Goal: Task Accomplishment & Management: Complete application form

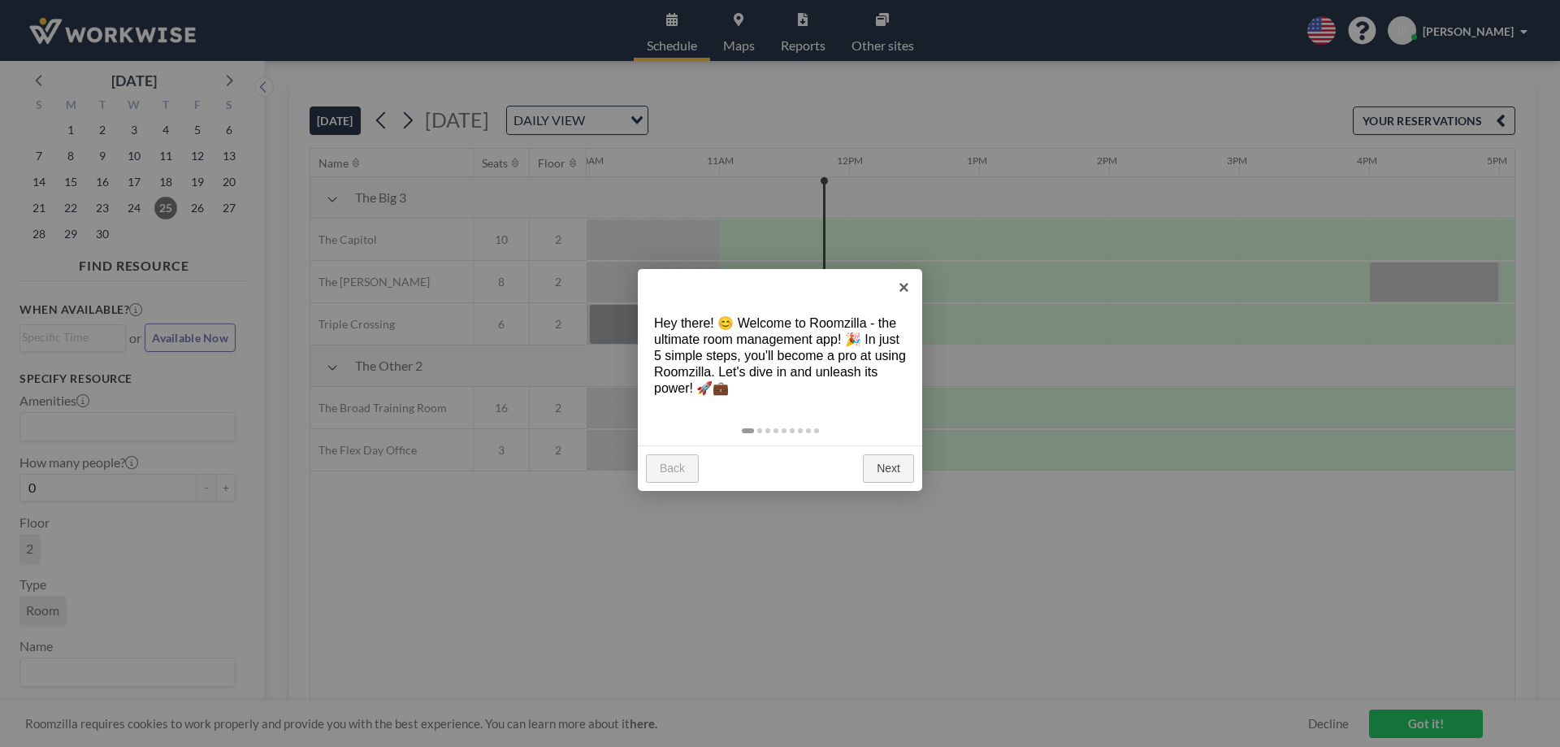
scroll to position [0, 1300]
click at [893, 462] on link "Next" at bounding box center [888, 468] width 51 height 29
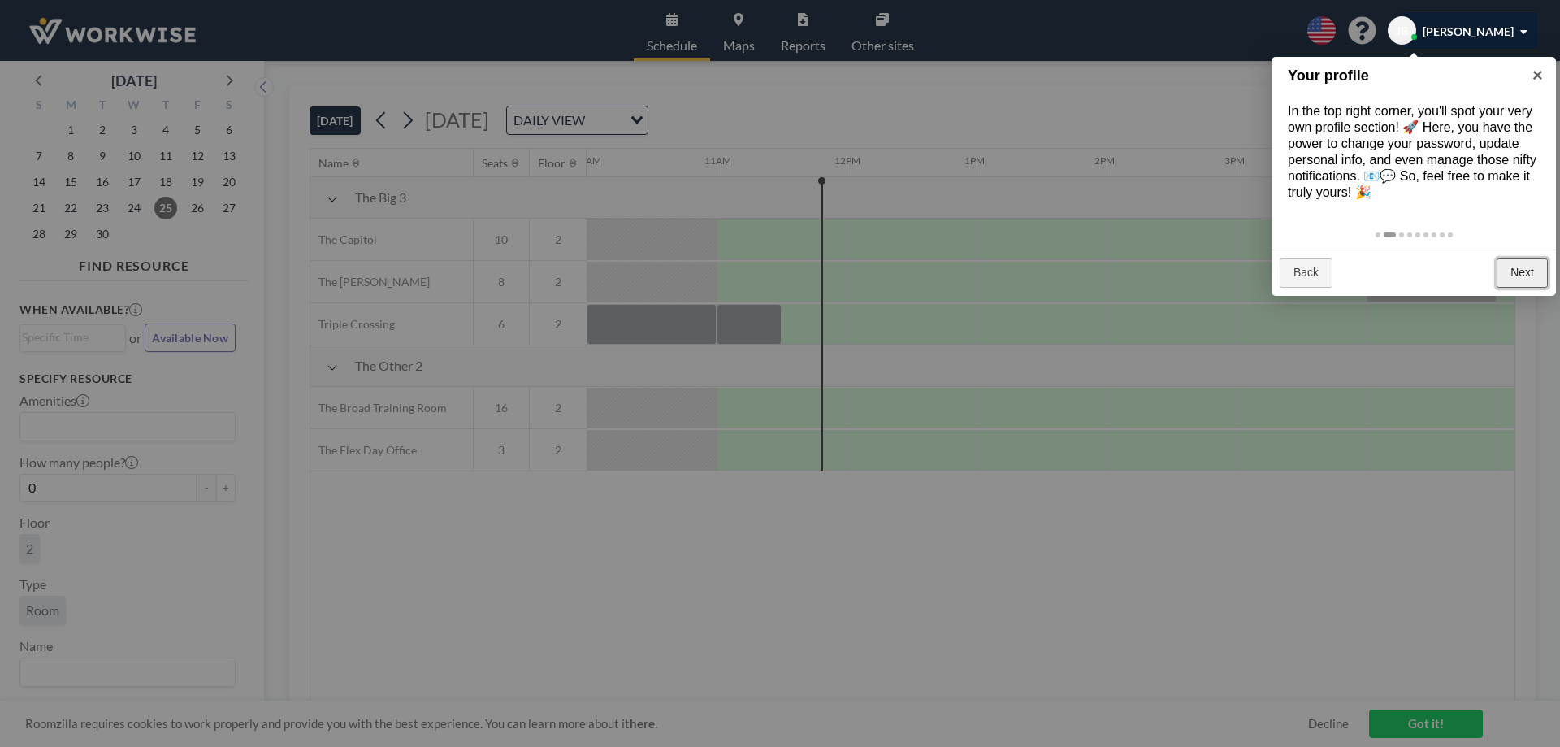
click at [1525, 264] on link "Next" at bounding box center [1522, 272] width 51 height 29
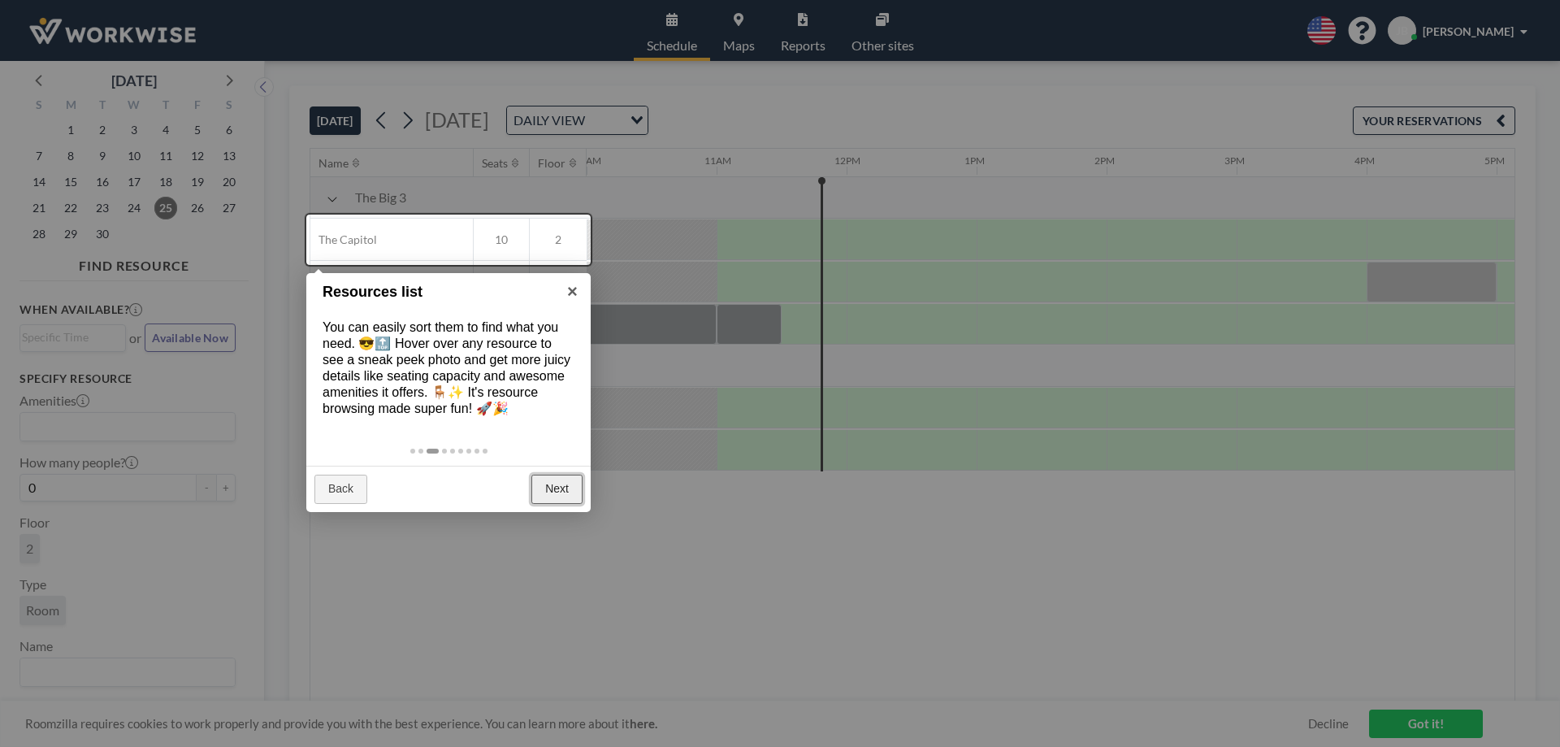
click at [557, 488] on link "Next" at bounding box center [556, 489] width 51 height 29
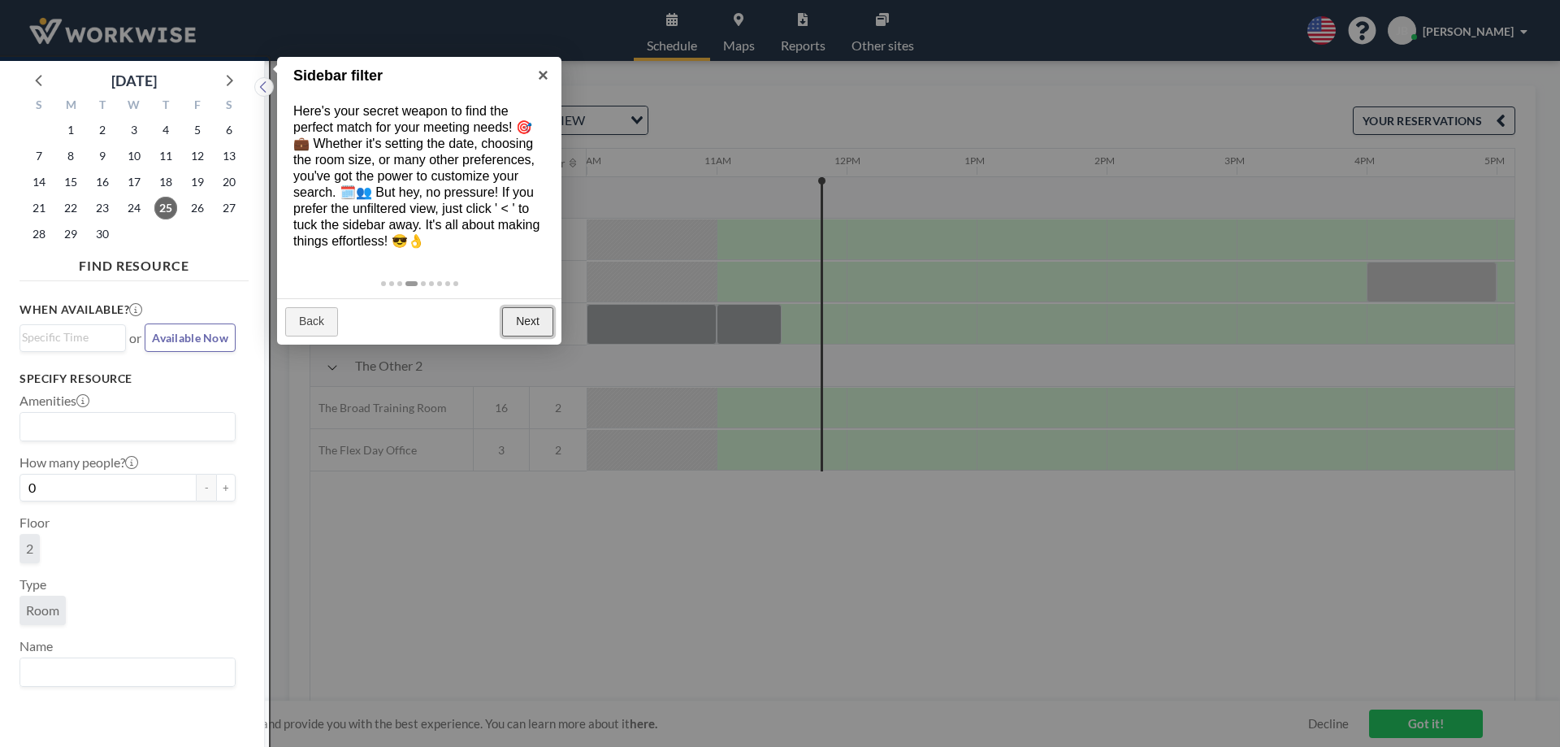
scroll to position [4, 0]
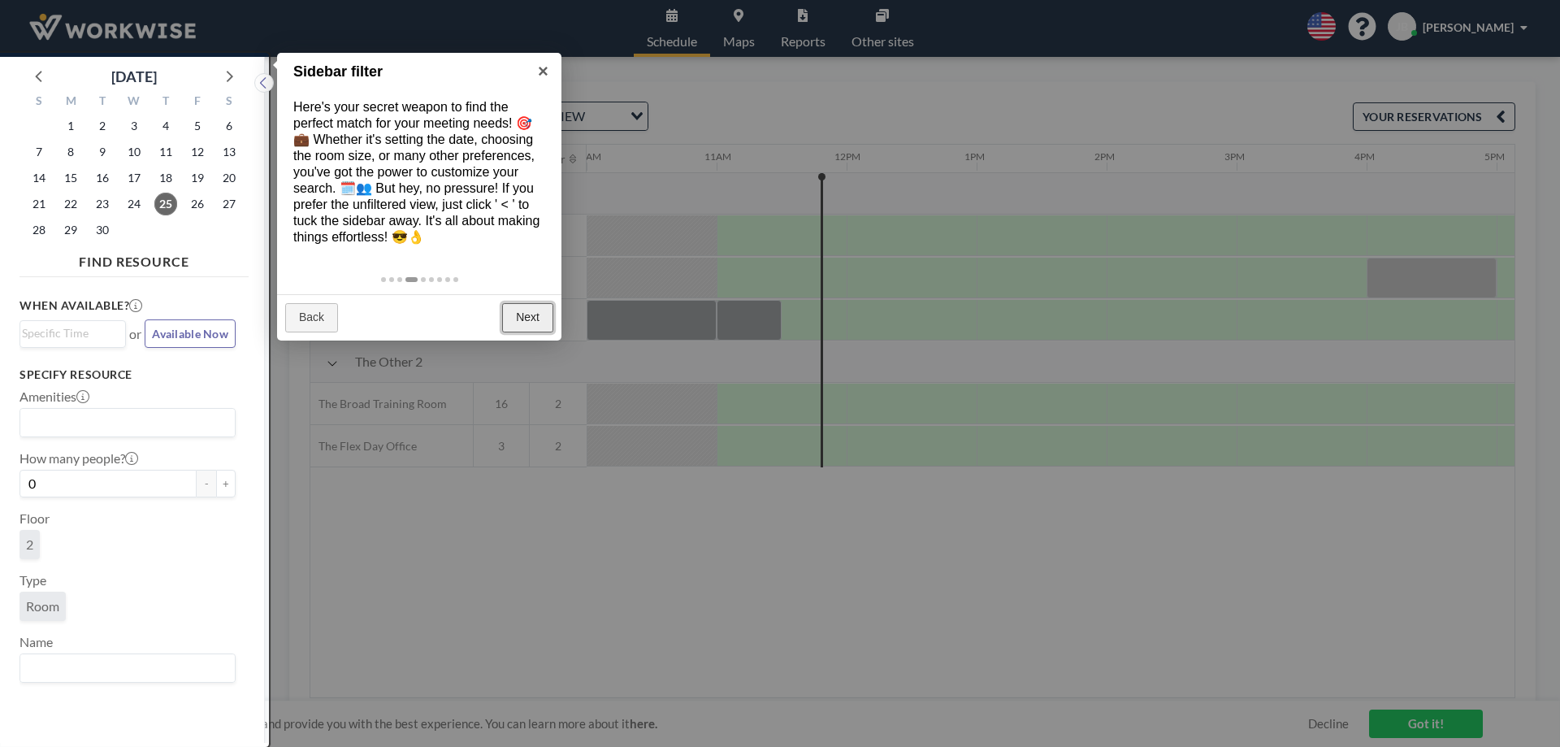
click at [526, 330] on link "Next" at bounding box center [527, 317] width 51 height 29
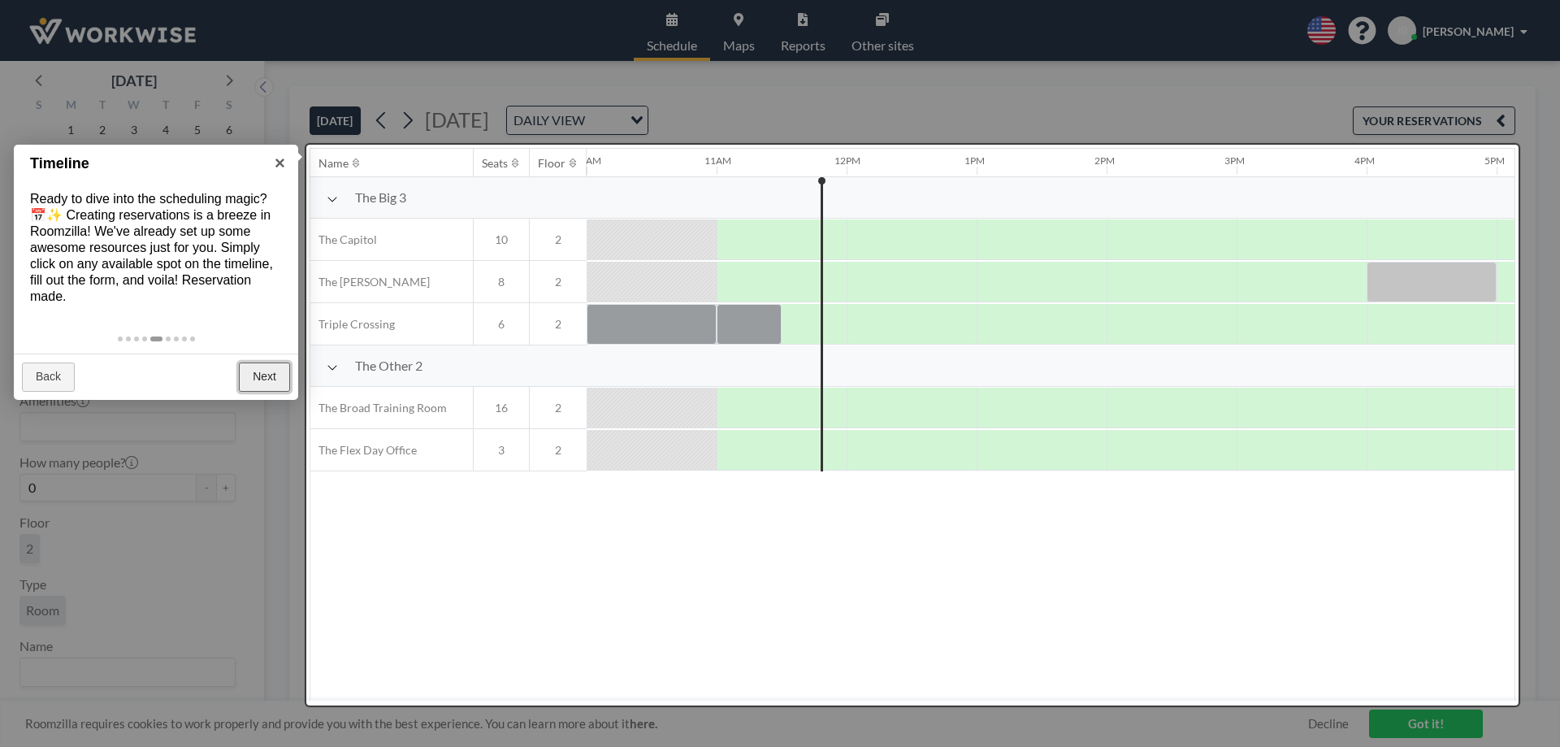
click at [257, 372] on link "Next" at bounding box center [264, 376] width 51 height 29
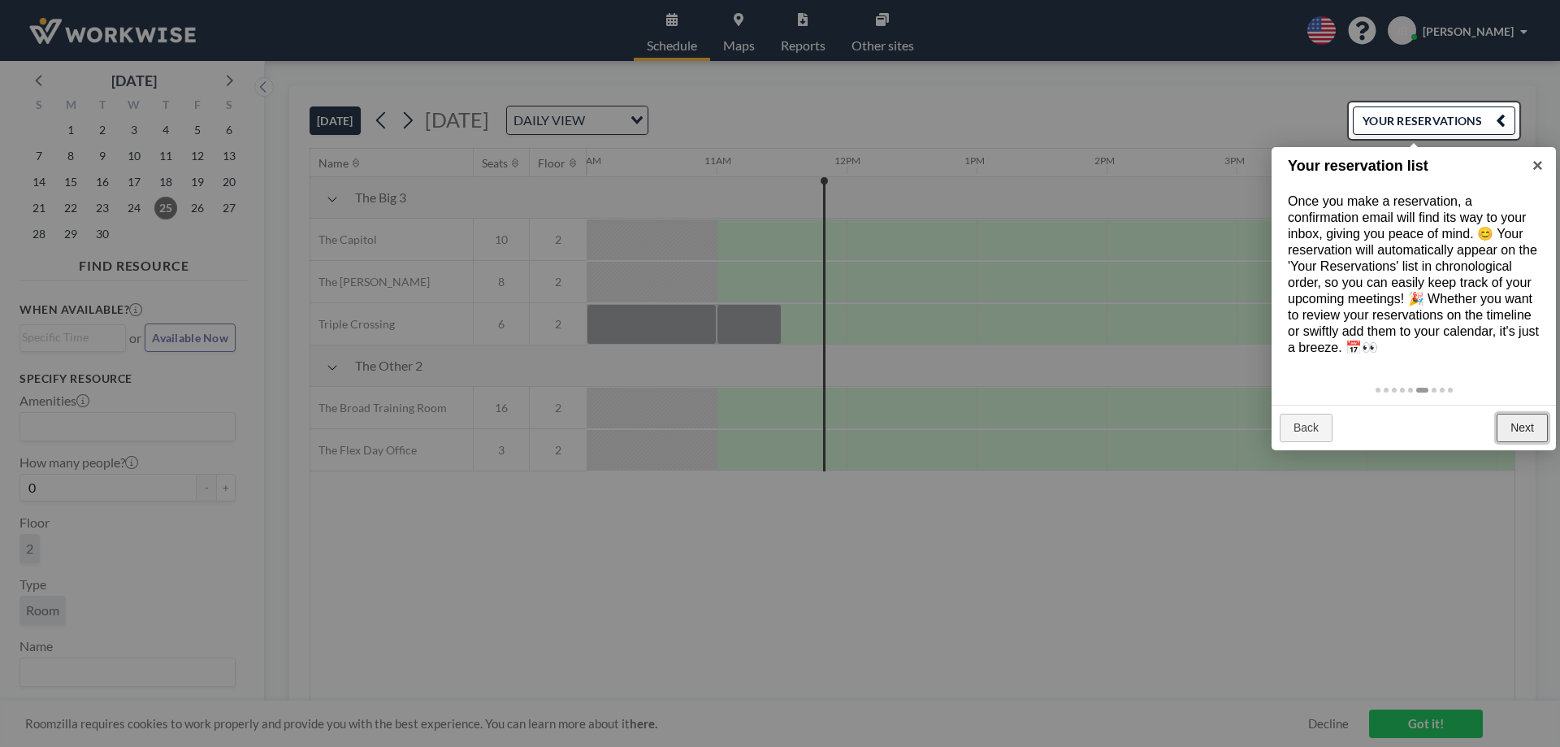
click at [1522, 417] on link "Next" at bounding box center [1522, 428] width 51 height 29
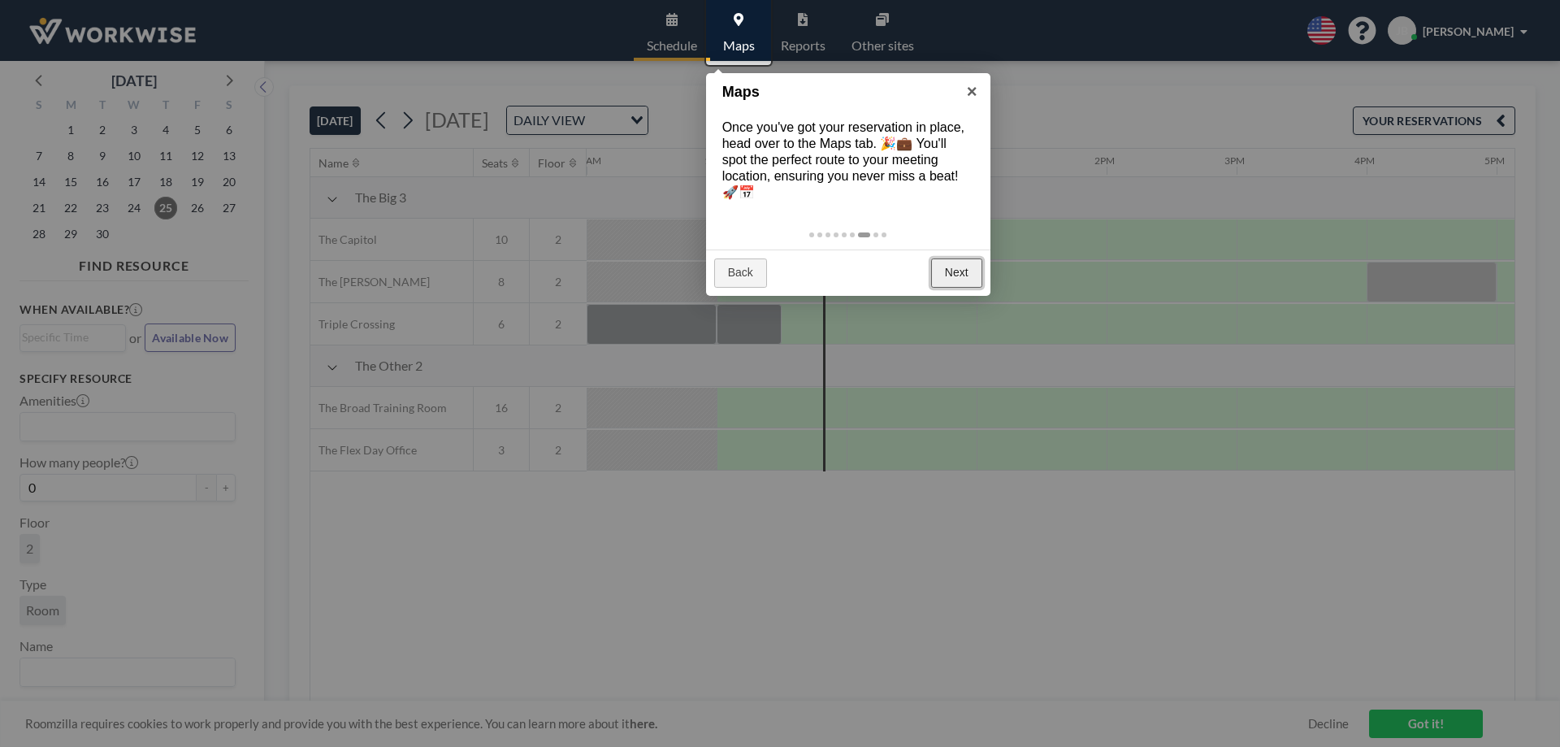
click at [967, 269] on link "Next" at bounding box center [956, 272] width 51 height 29
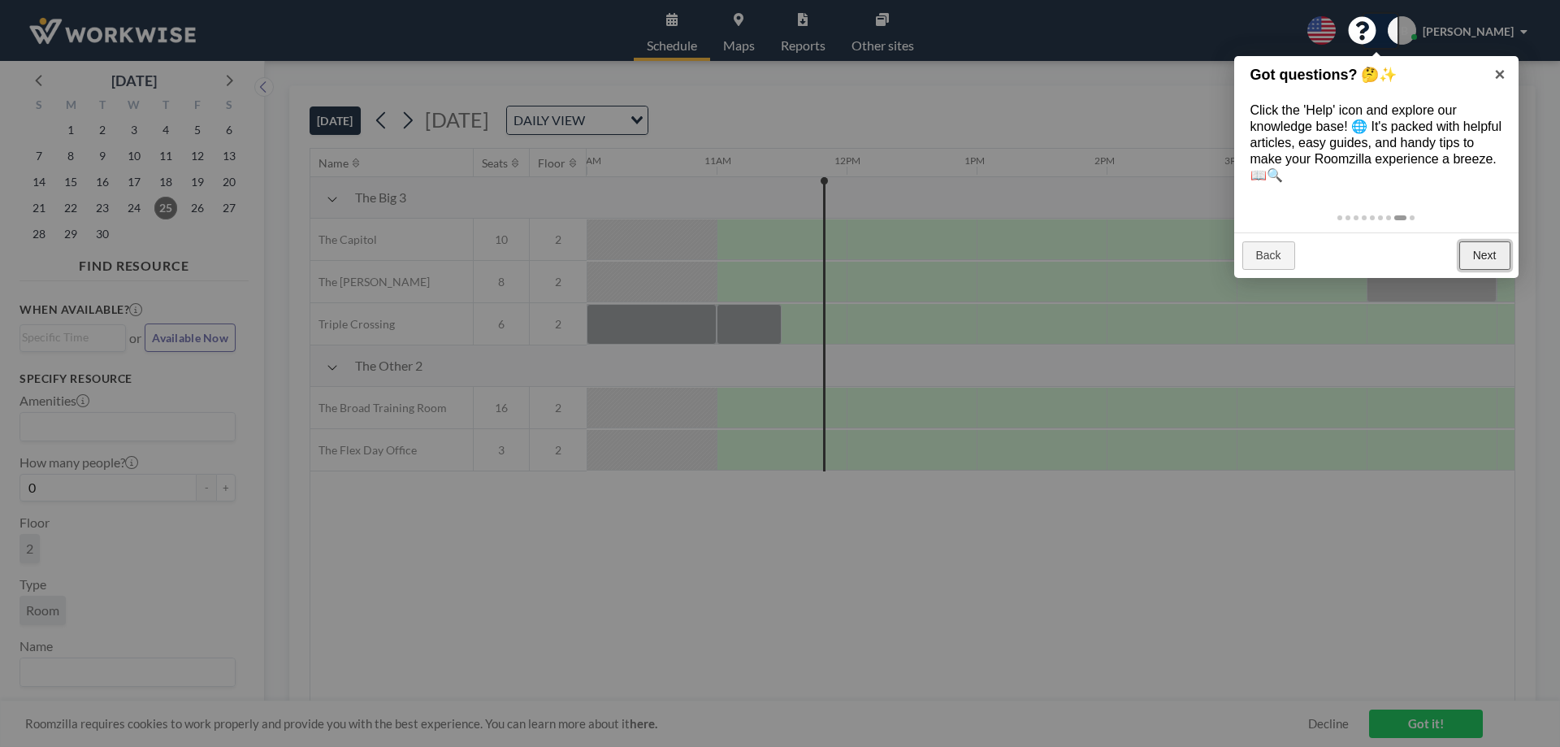
click at [1485, 258] on link "Next" at bounding box center [1485, 255] width 51 height 29
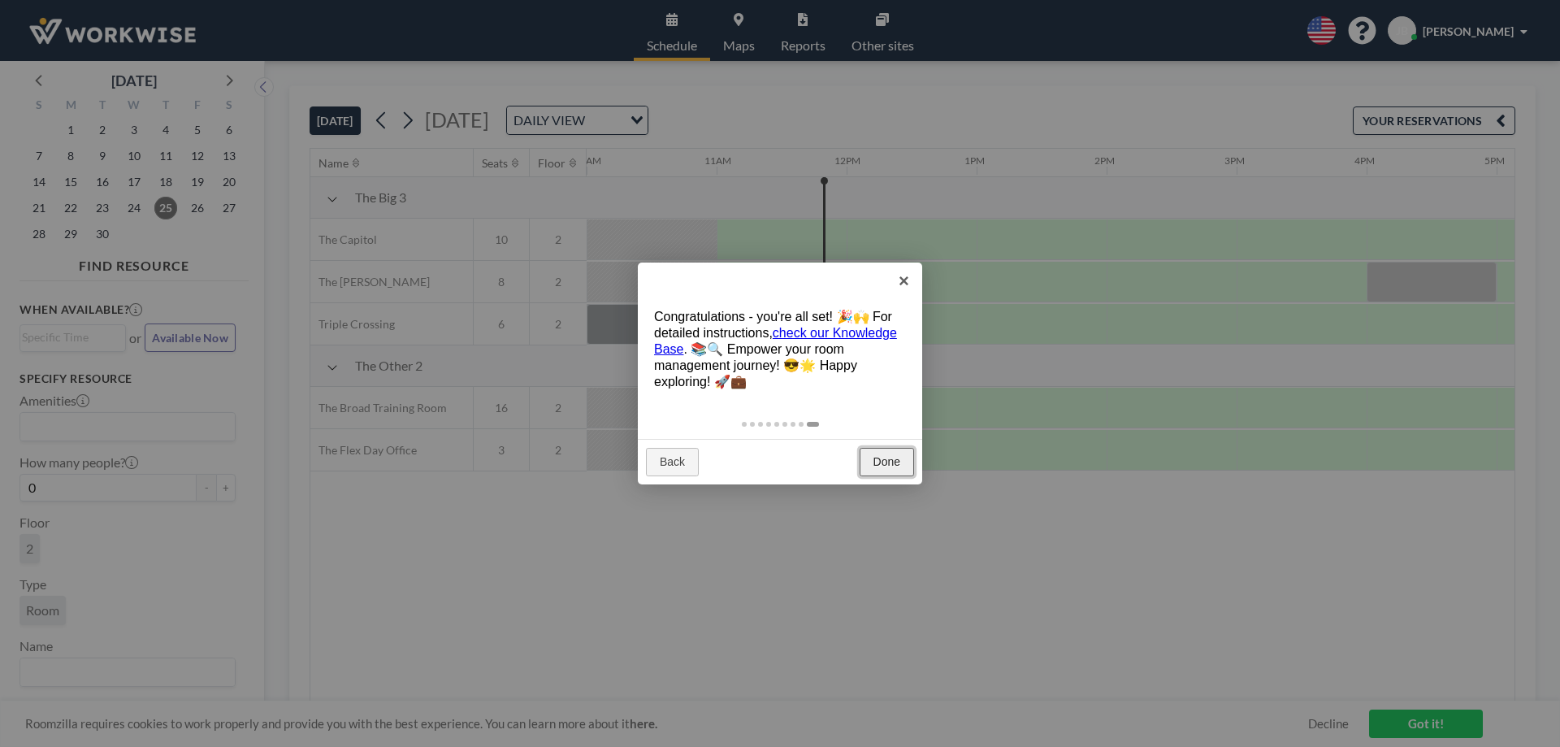
click at [881, 458] on link "Done" at bounding box center [887, 462] width 54 height 29
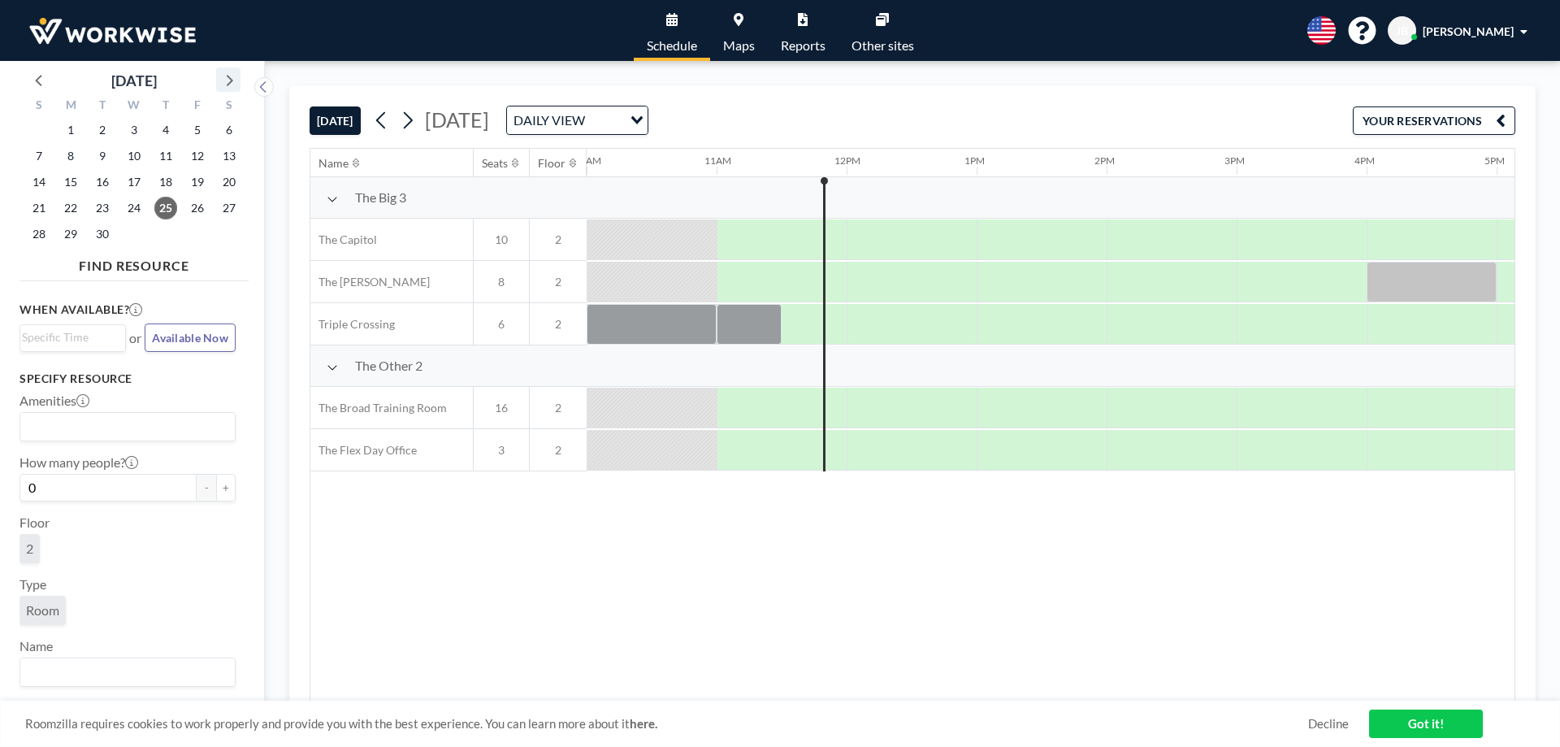
click at [232, 89] on icon at bounding box center [228, 79] width 21 height 21
click at [164, 206] on span "23" at bounding box center [165, 208] width 23 height 23
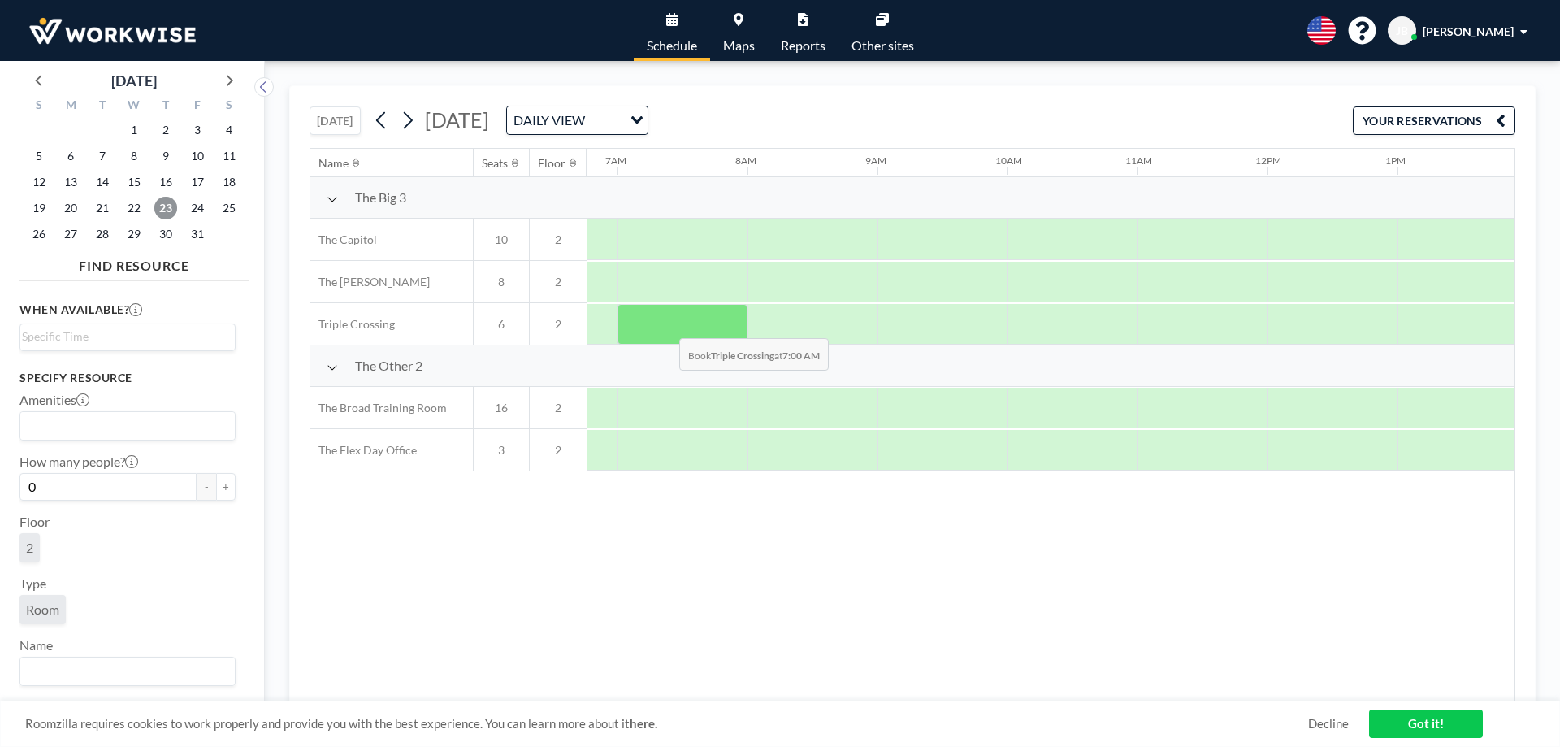
scroll to position [0, 910]
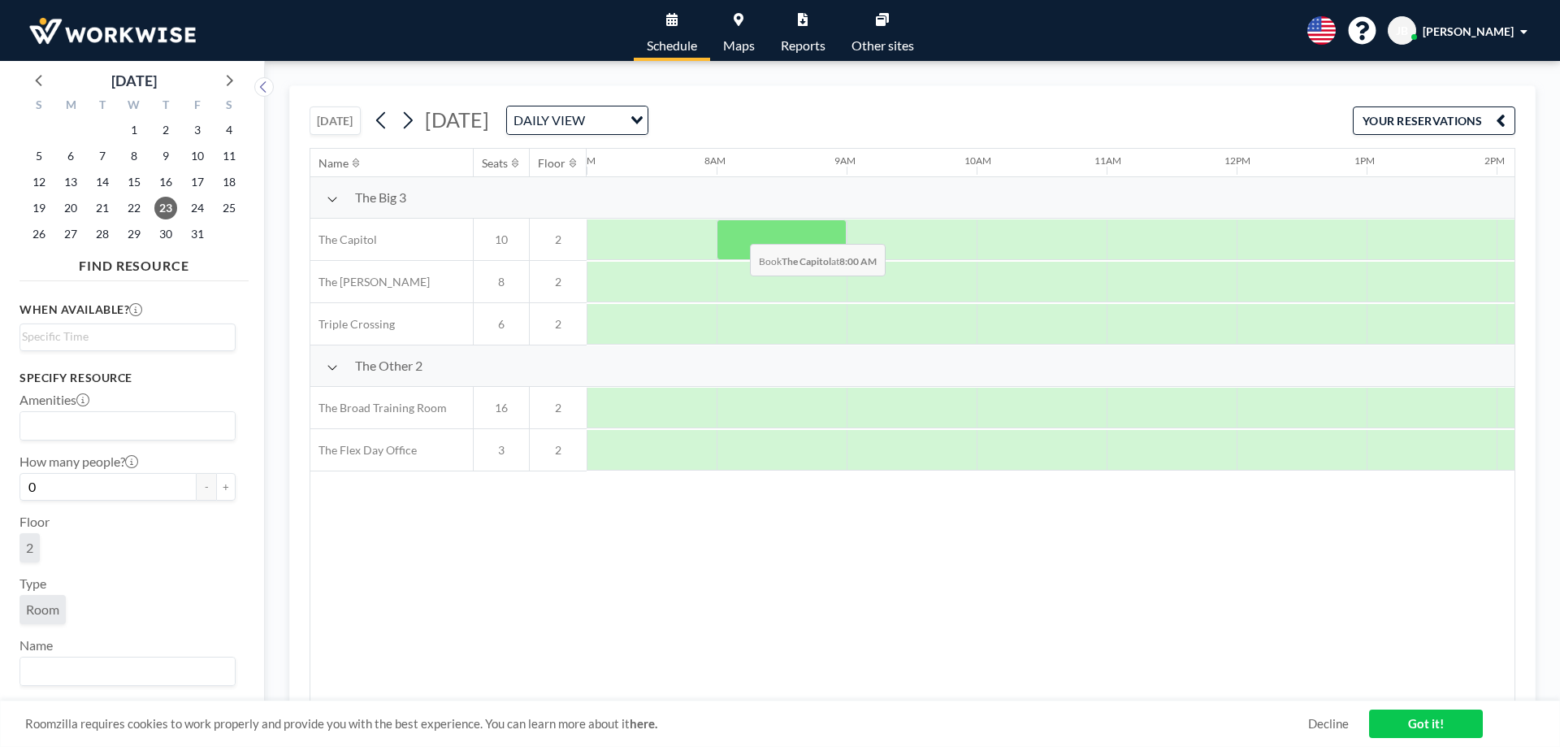
click at [737, 232] on div at bounding box center [782, 239] width 130 height 41
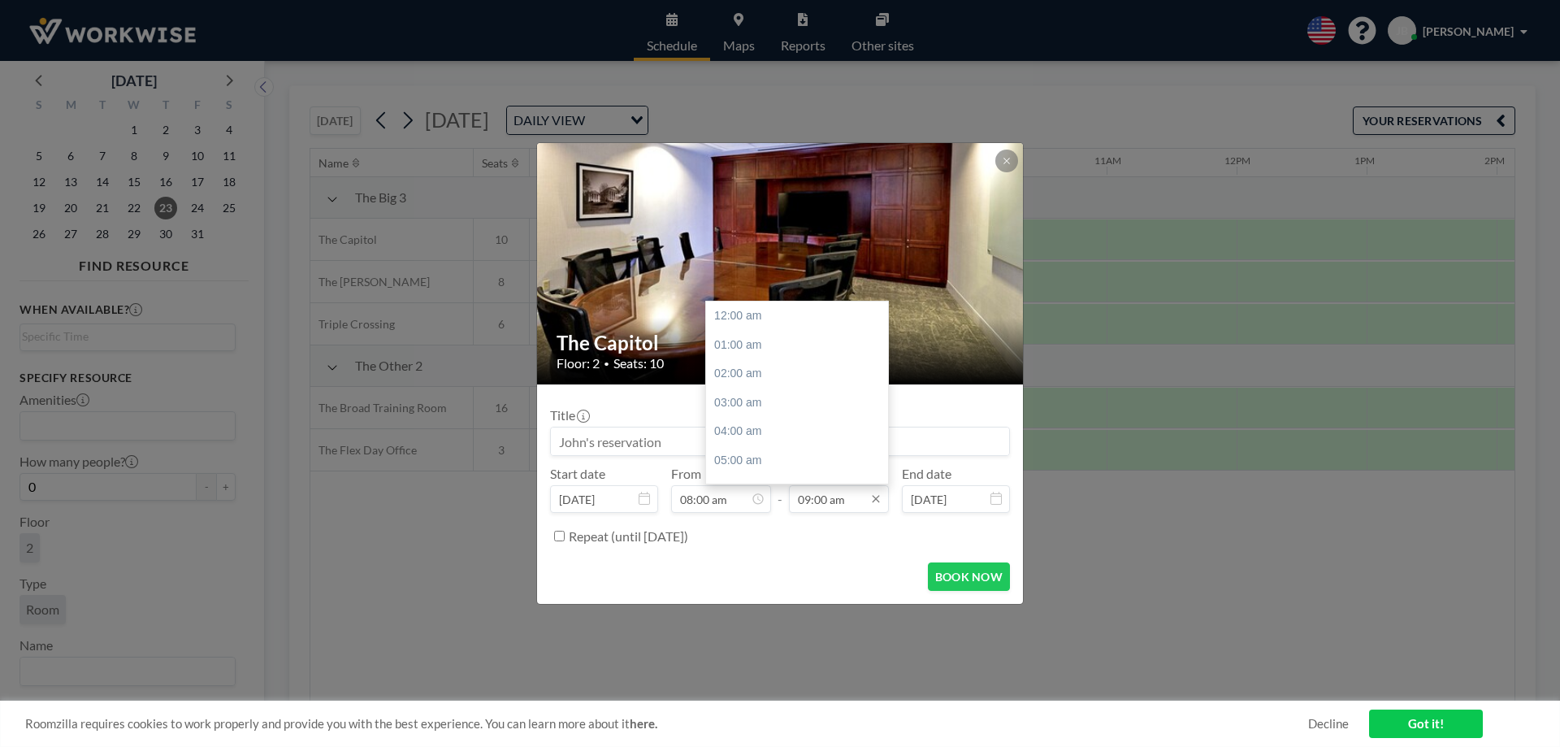
click at [853, 497] on input "09:00 am" at bounding box center [839, 499] width 100 height 28
click at [746, 395] on div "05:00 pm" at bounding box center [801, 385] width 190 height 29
type input "05:00 pm"
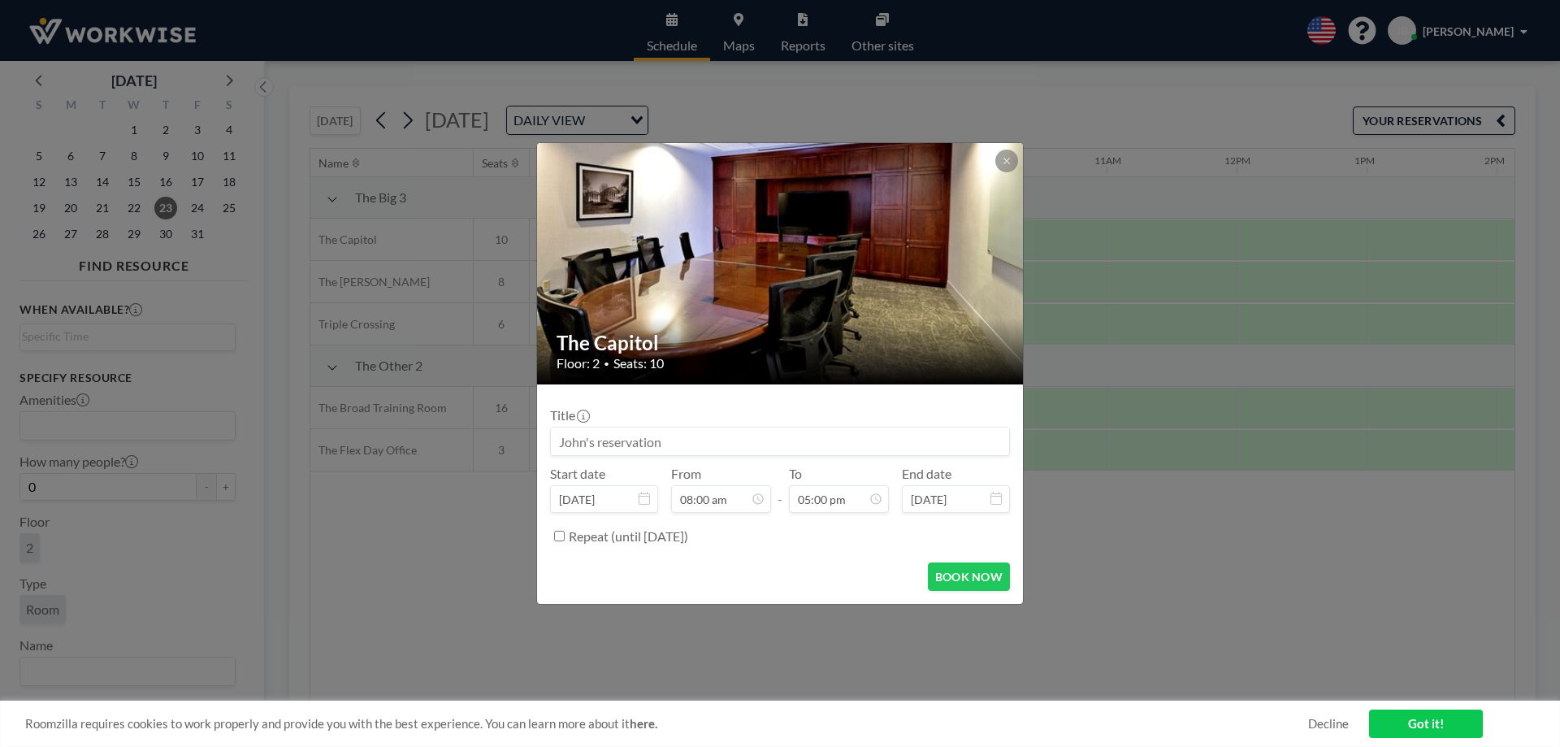
drag, startPoint x: 691, startPoint y: 443, endPoint x: 535, endPoint y: 436, distance: 156.2
click at [535, 436] on div "The Capitol Floor: 2 • Seats: 10 Title Start date [DATE] From 08:00 am - To 05:…" at bounding box center [780, 373] width 1560 height 747
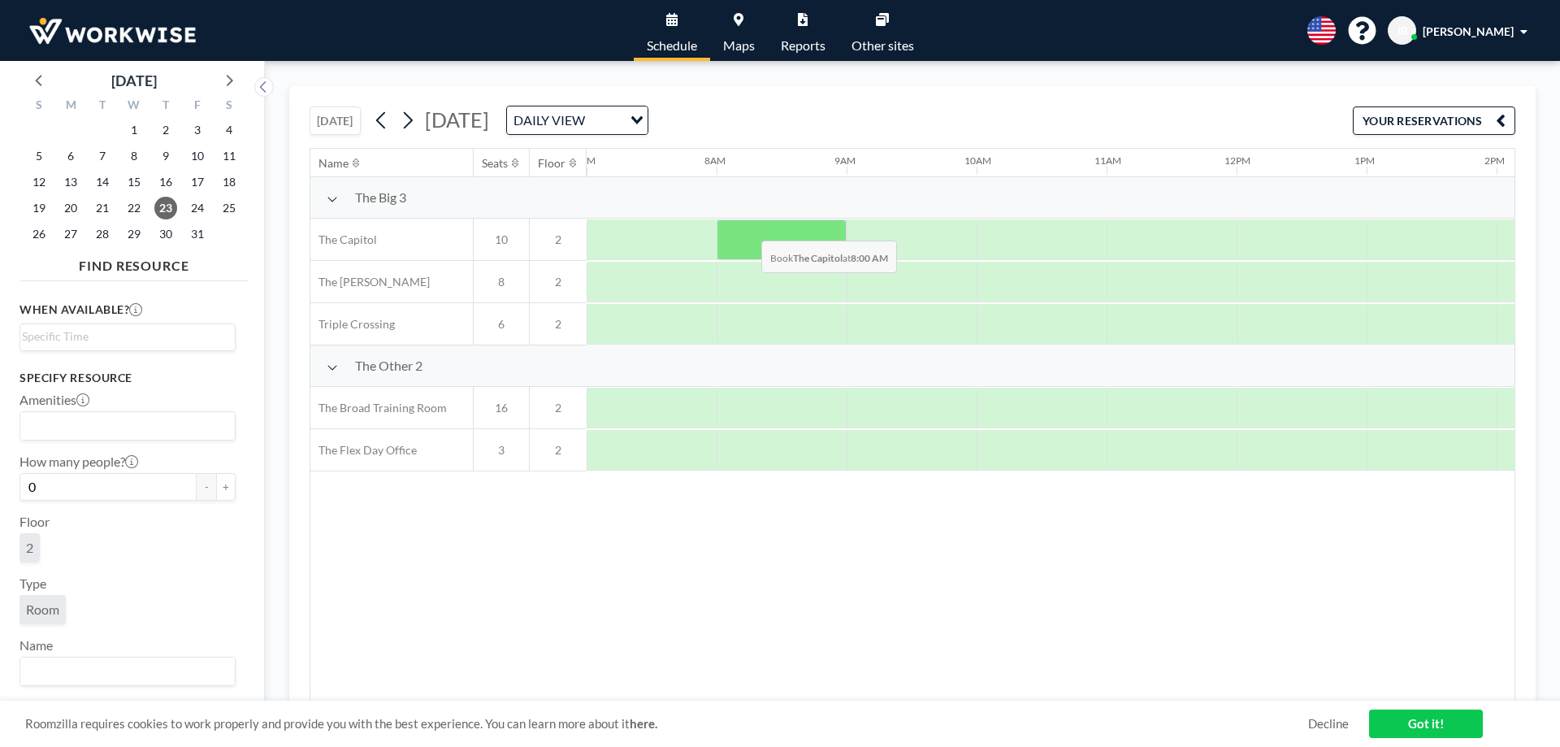
click at [748, 228] on div at bounding box center [782, 239] width 130 height 41
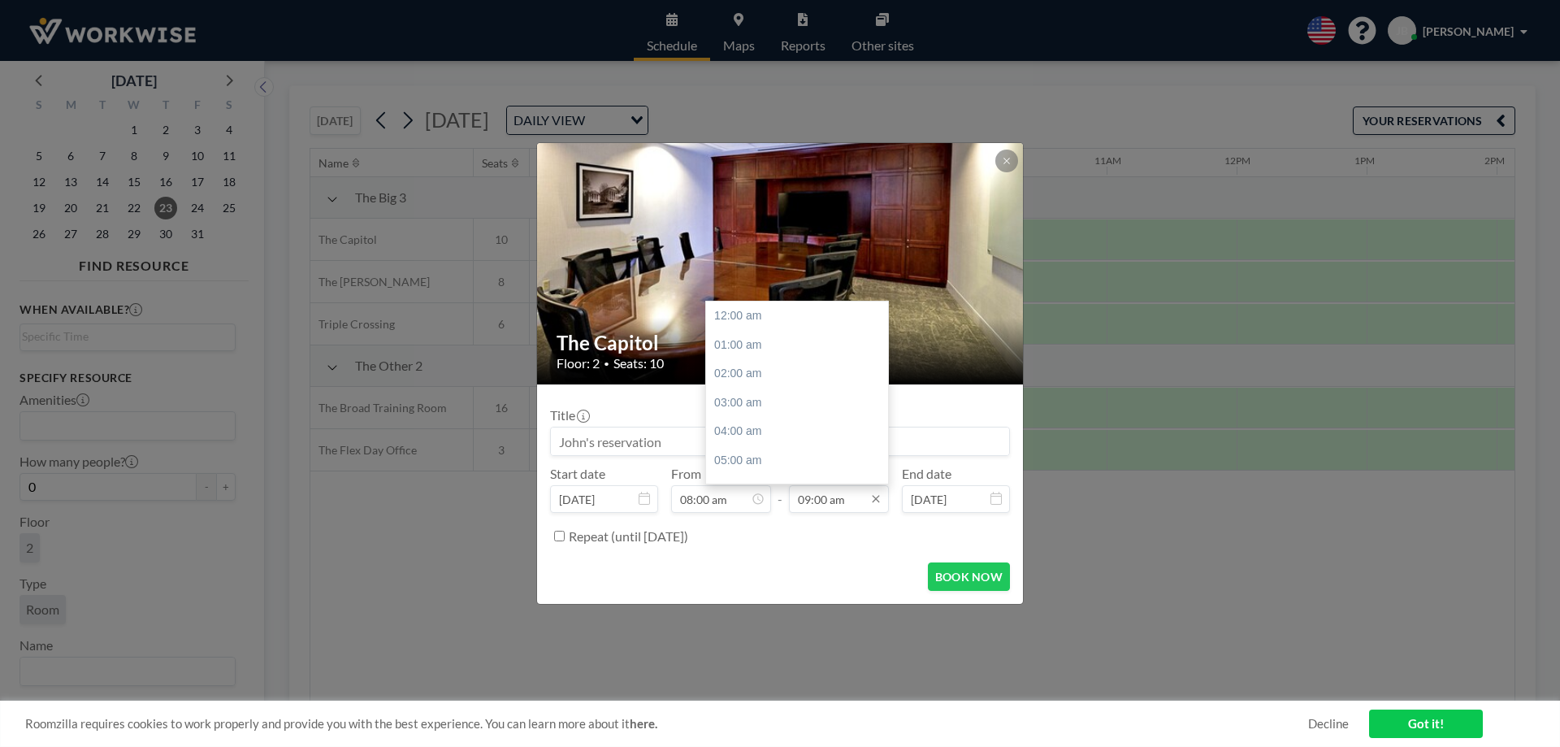
scroll to position [260, 0]
click at [835, 504] on input "09:00 am" at bounding box center [839, 499] width 100 height 28
click at [748, 390] on div "05:00 pm" at bounding box center [801, 385] width 190 height 29
type input "05:00 pm"
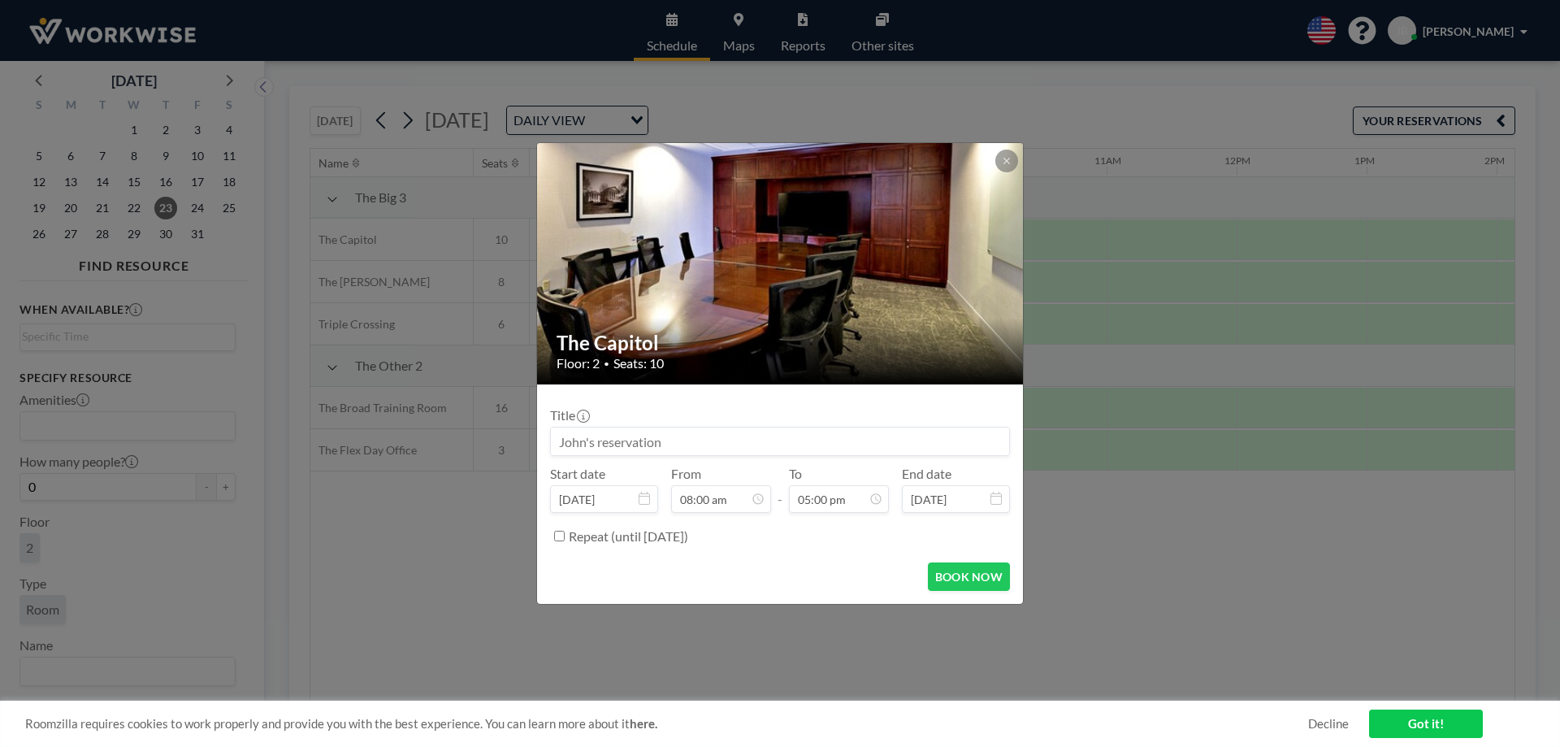
scroll to position [232, 0]
click at [968, 569] on button "BOOK NOW" at bounding box center [969, 576] width 82 height 28
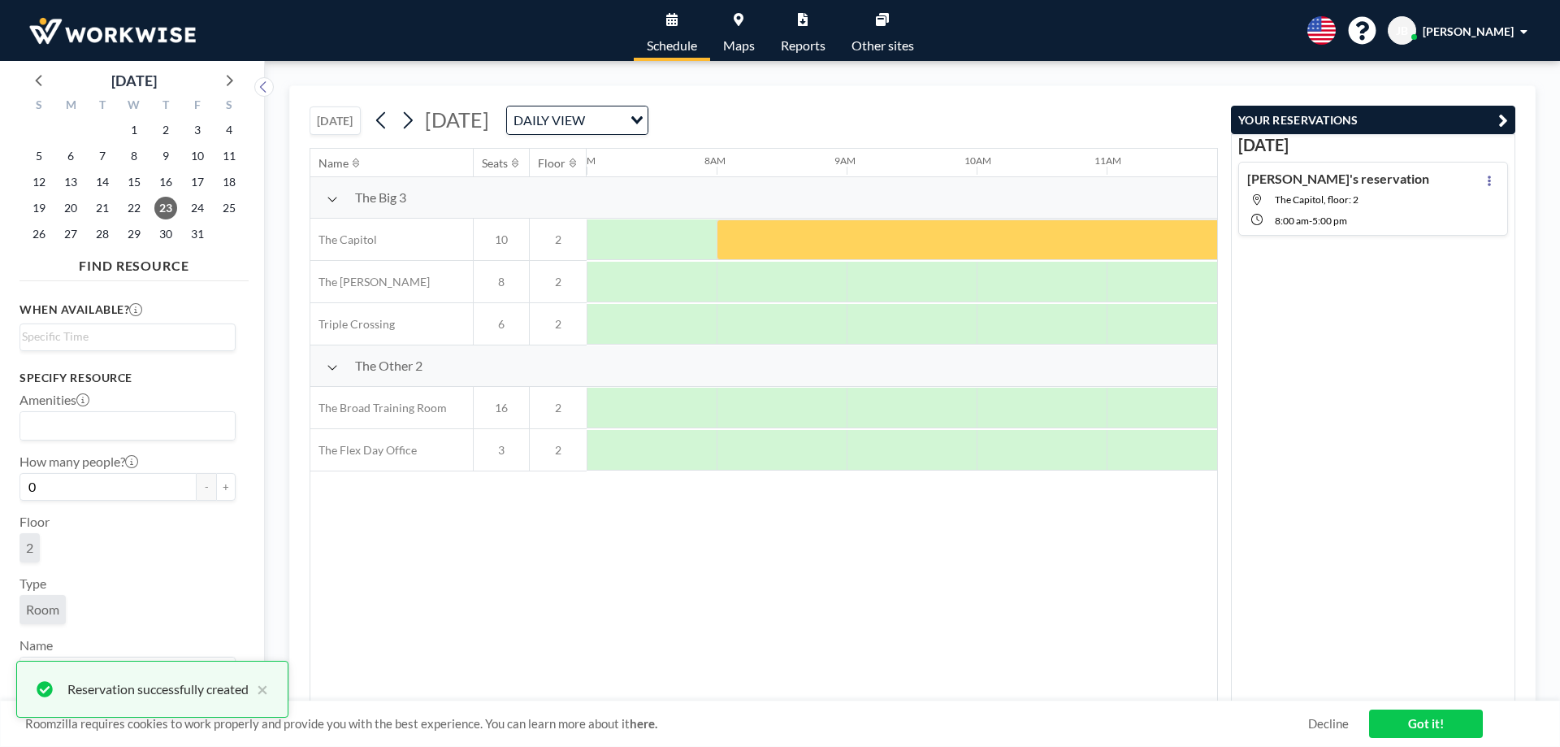
click at [1417, 734] on link "Got it!" at bounding box center [1426, 723] width 114 height 28
